Goal: Contribute content

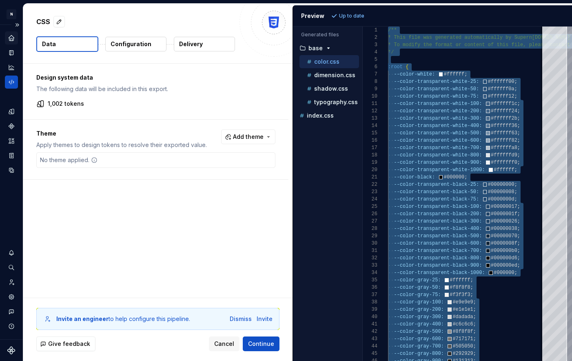
scroll to position [29, 0]
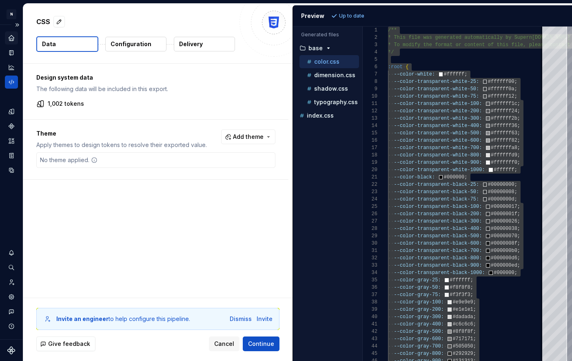
click at [14, 43] on div "Home" at bounding box center [11, 37] width 13 height 13
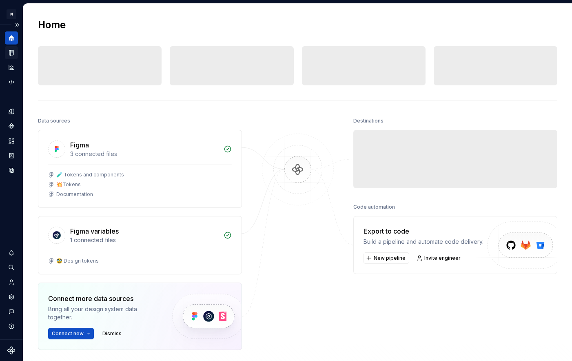
click at [13, 57] on div "Documentation" at bounding box center [11, 52] width 13 height 13
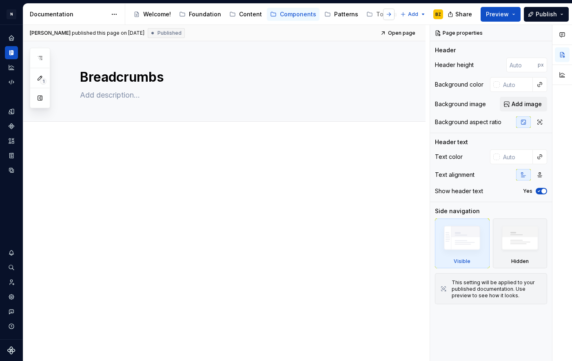
click at [390, 16] on button "button" at bounding box center [388, 14] width 11 height 11
click at [138, 18] on button "button" at bounding box center [137, 14] width 11 height 11
click at [424, 15] on html "N Experlogix Design System BZ Design system data Documentation Accessibility gu…" at bounding box center [286, 180] width 572 height 361
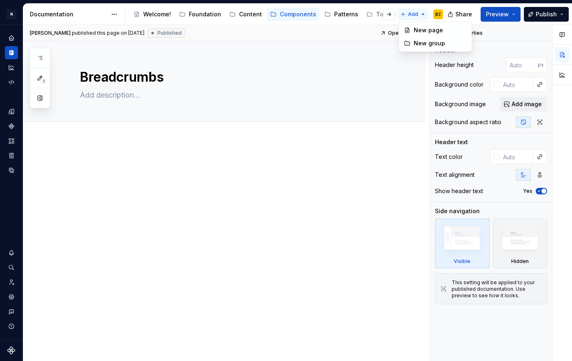
click at [424, 15] on html "N Experlogix Design System BZ Design system data Documentation Accessibility gu…" at bounding box center [286, 180] width 572 height 361
type textarea "*"
